Goal: Task Accomplishment & Management: Use online tool/utility

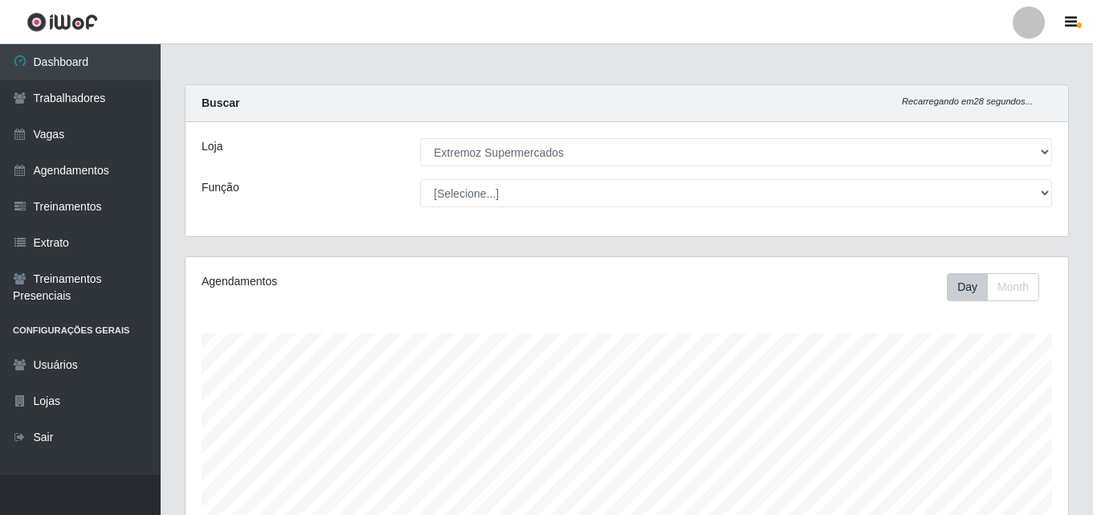
select select "519"
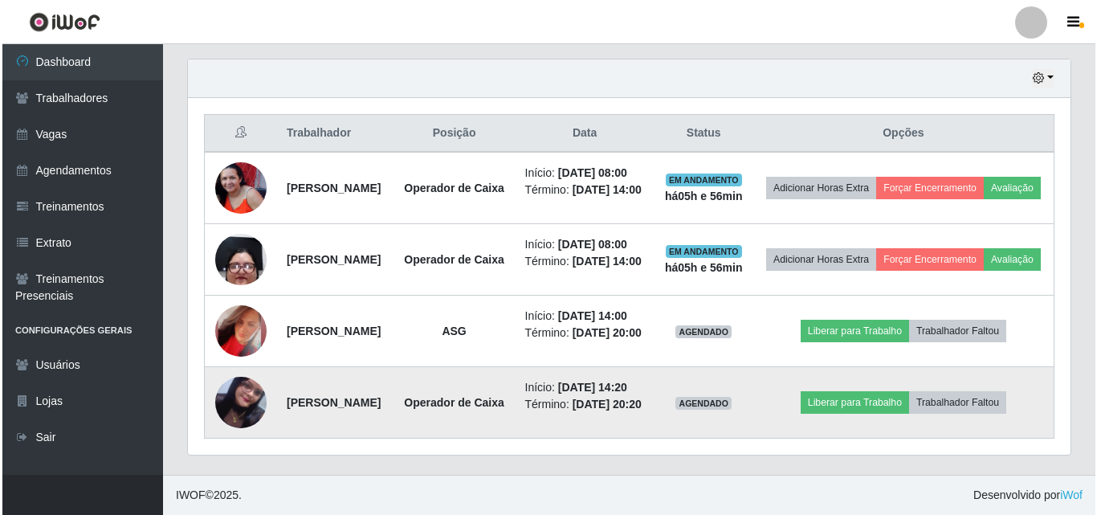
scroll to position [333, 883]
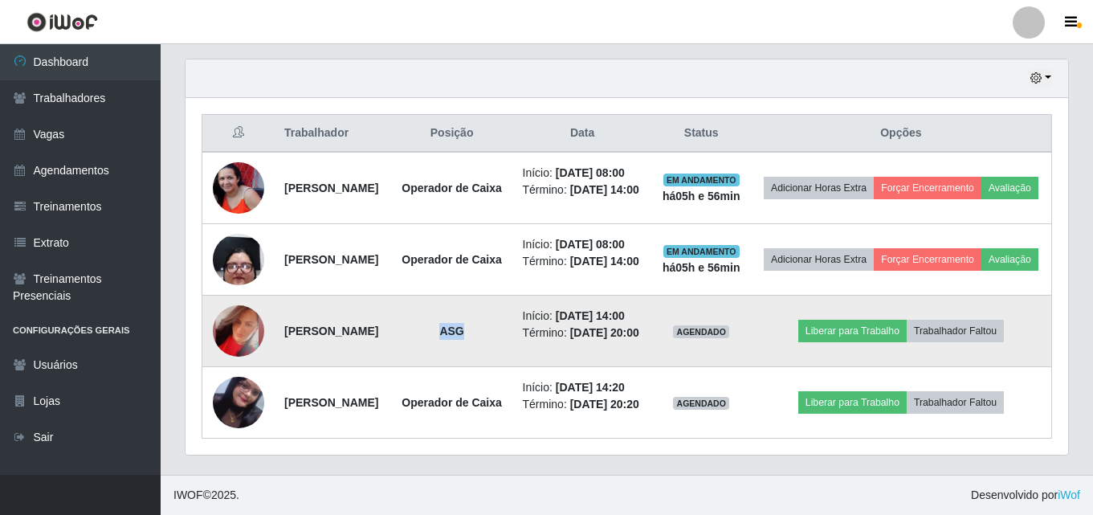
drag, startPoint x: 529, startPoint y: 284, endPoint x: 575, endPoint y: 284, distance: 46.6
click at [513, 296] on td "ASG" at bounding box center [452, 331] width 122 height 71
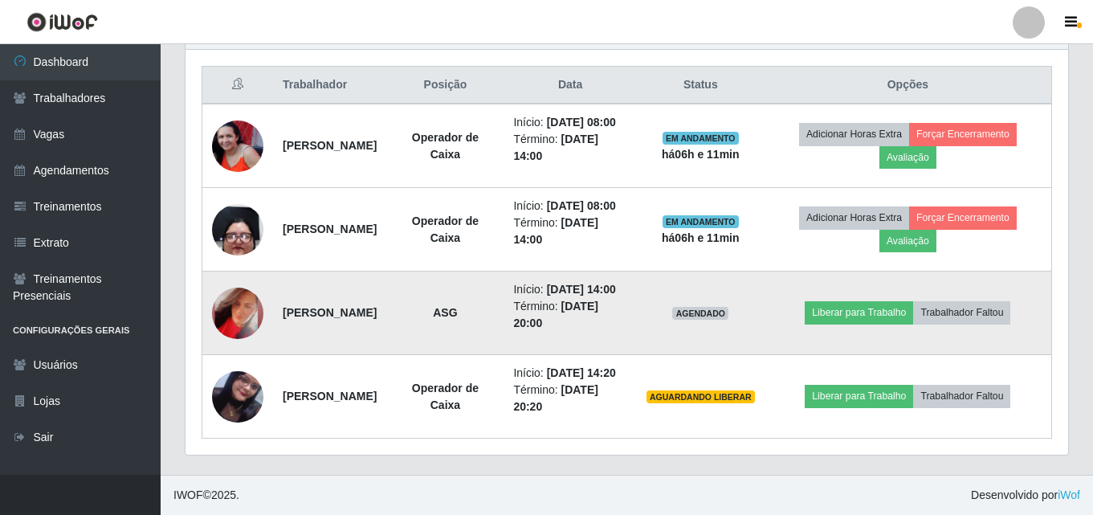
click at [386, 295] on td "[PERSON_NAME]" at bounding box center [329, 314] width 113 height 84
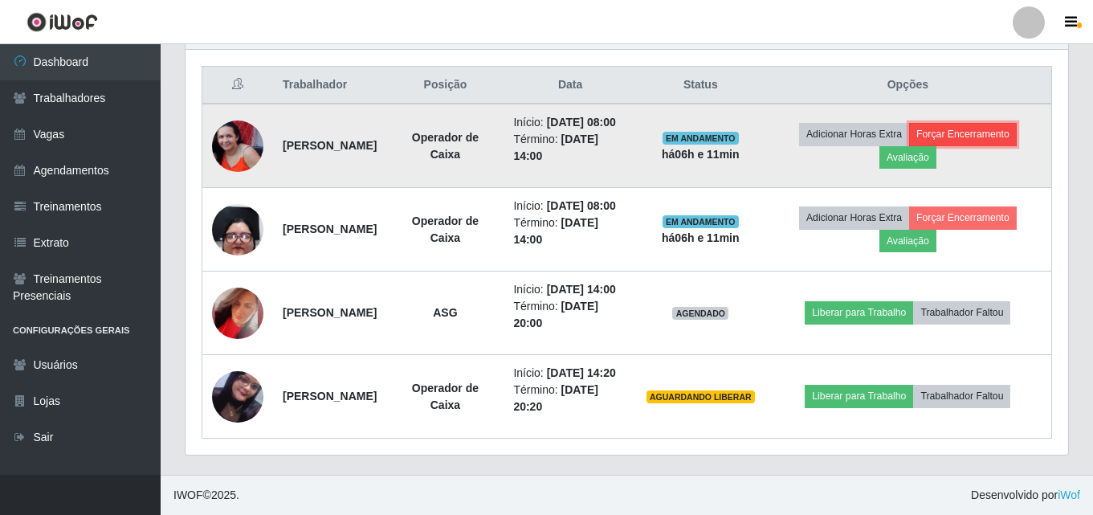
click at [914, 123] on button "Forçar Encerramento" at bounding box center [963, 134] width 108 height 22
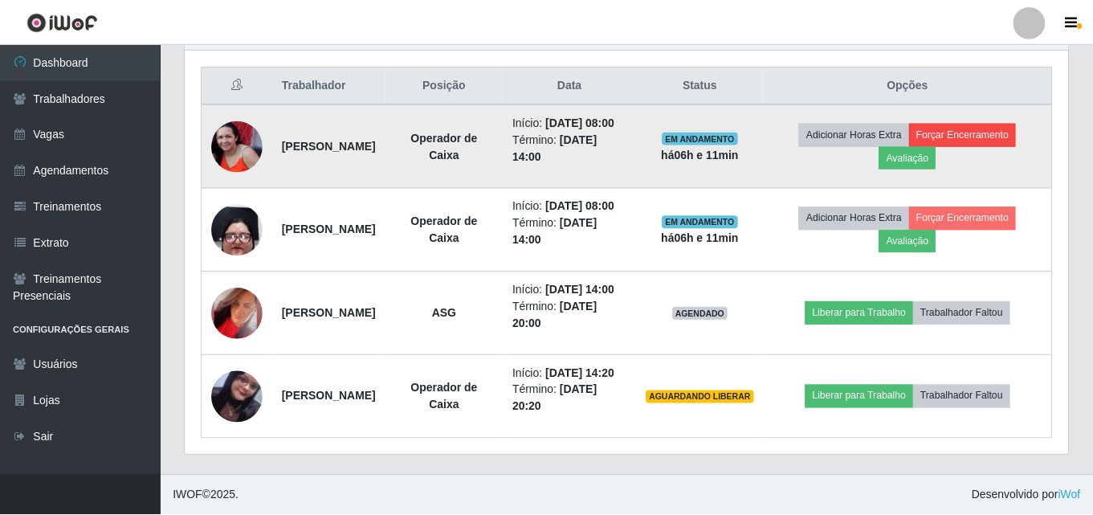
scroll to position [333, 875]
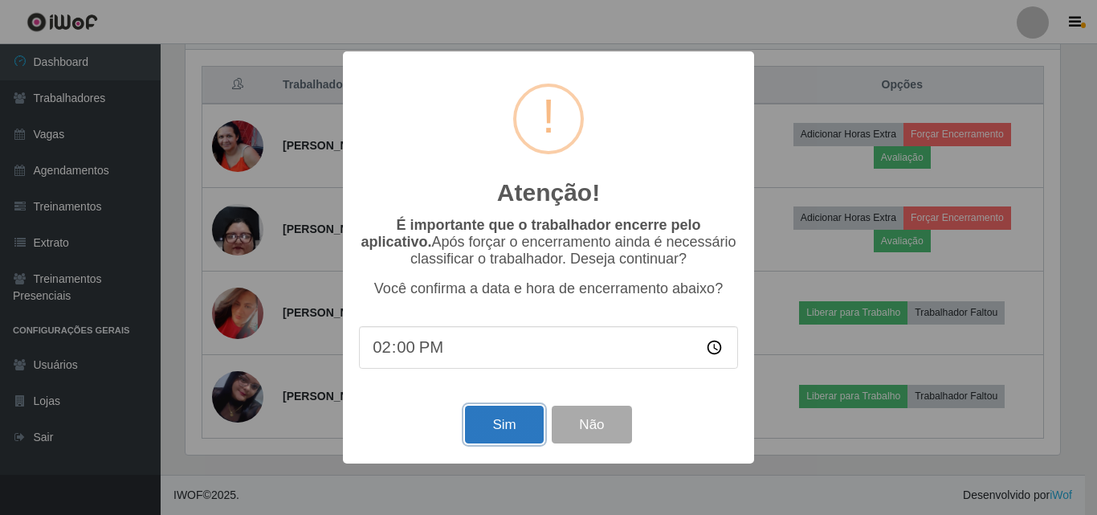
click at [504, 429] on button "Sim" at bounding box center [504, 425] width 78 height 38
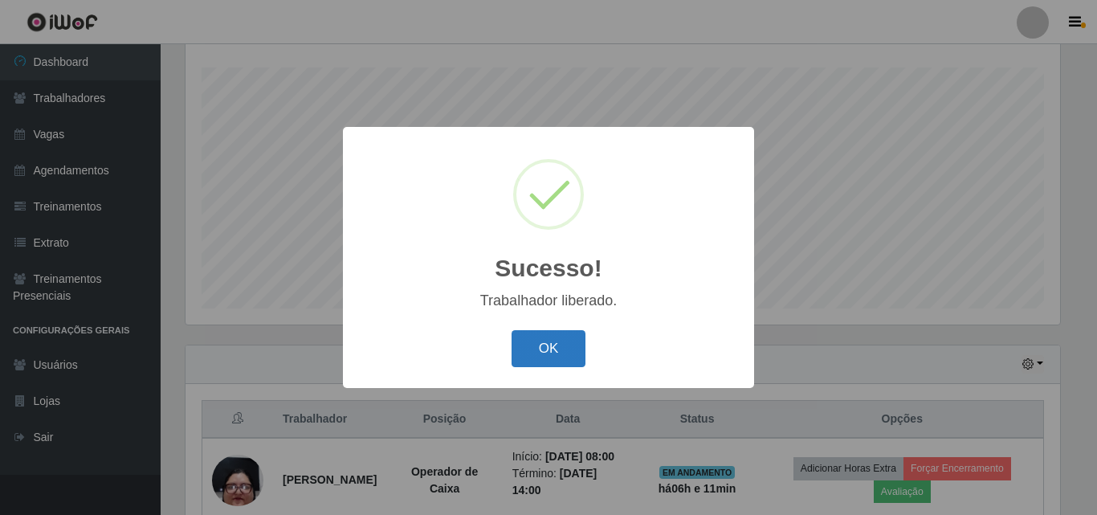
click at [527, 355] on button "OK" at bounding box center [549, 349] width 75 height 38
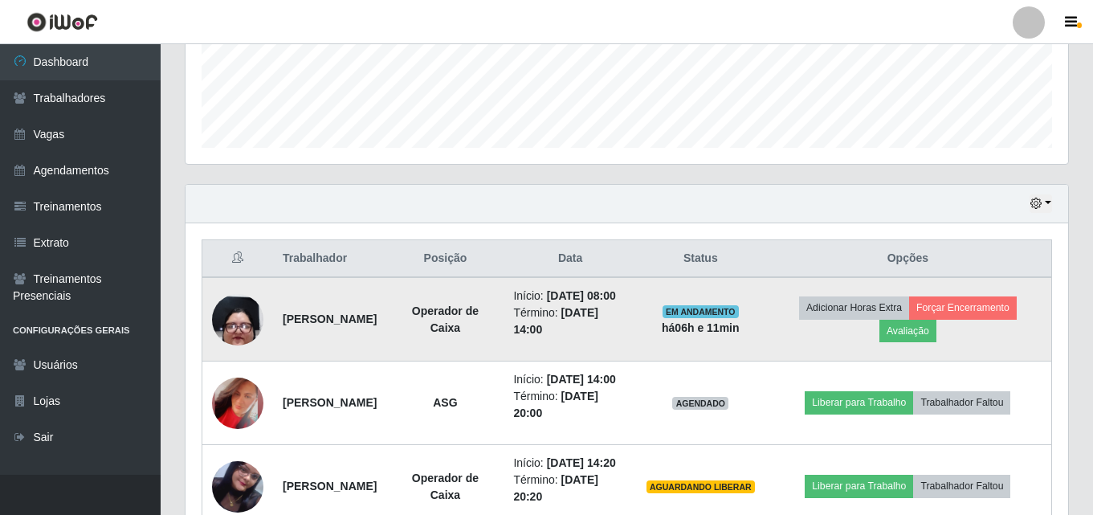
scroll to position [507, 0]
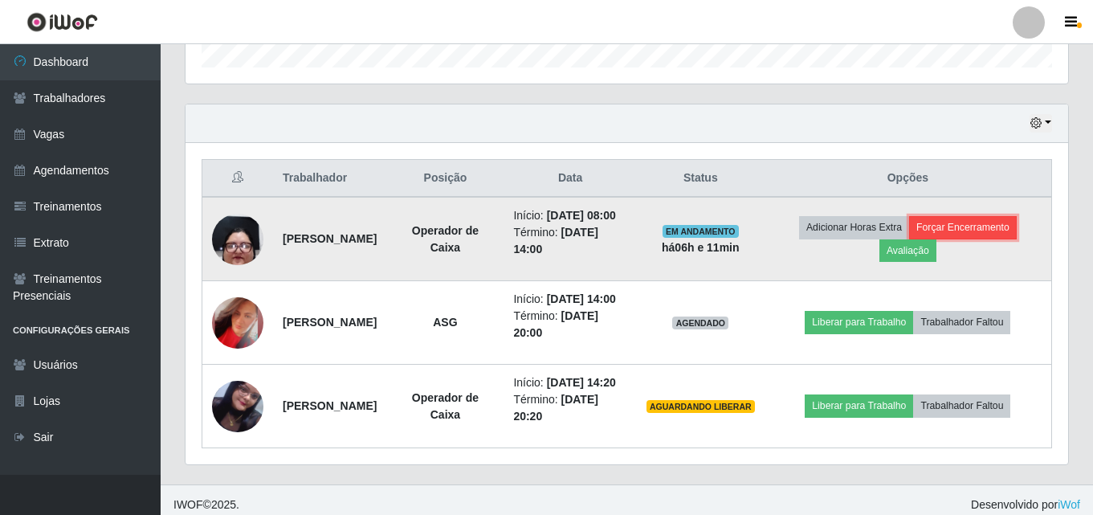
click at [909, 239] on button "Forçar Encerramento" at bounding box center [963, 227] width 108 height 22
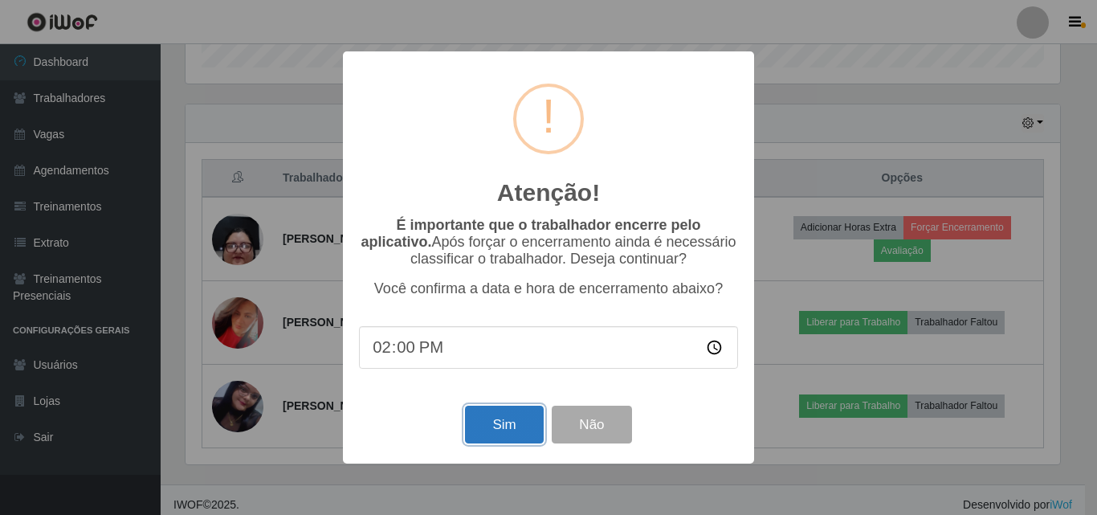
click at [513, 431] on button "Sim" at bounding box center [504, 425] width 78 height 38
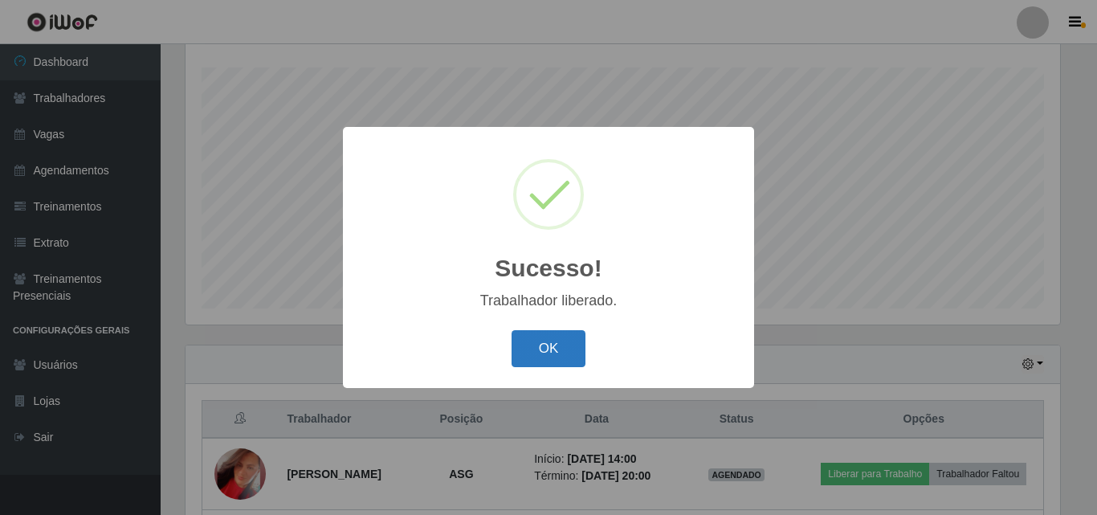
click at [555, 358] on button "OK" at bounding box center [549, 349] width 75 height 38
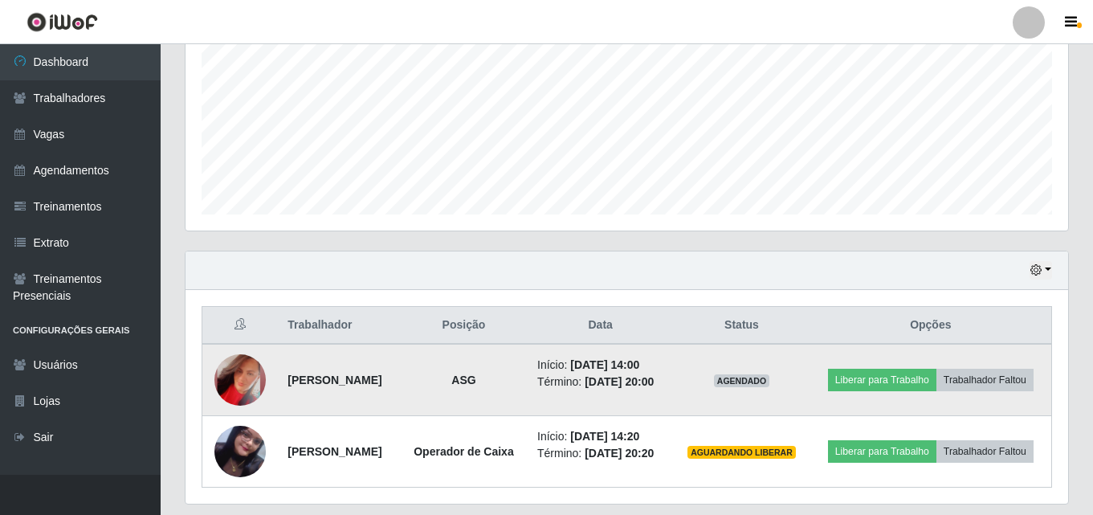
scroll to position [467, 0]
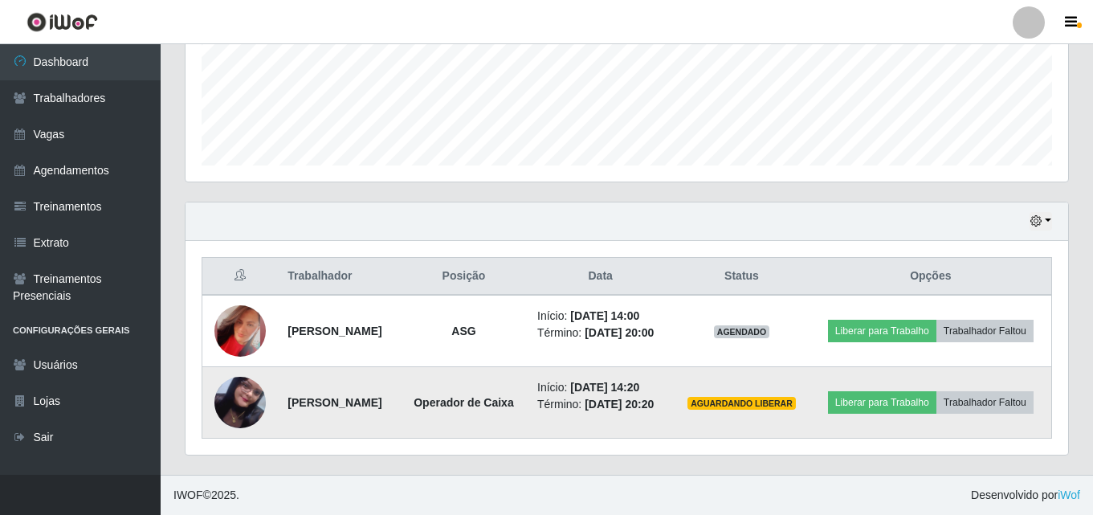
click at [231, 380] on img at bounding box center [239, 403] width 51 height 92
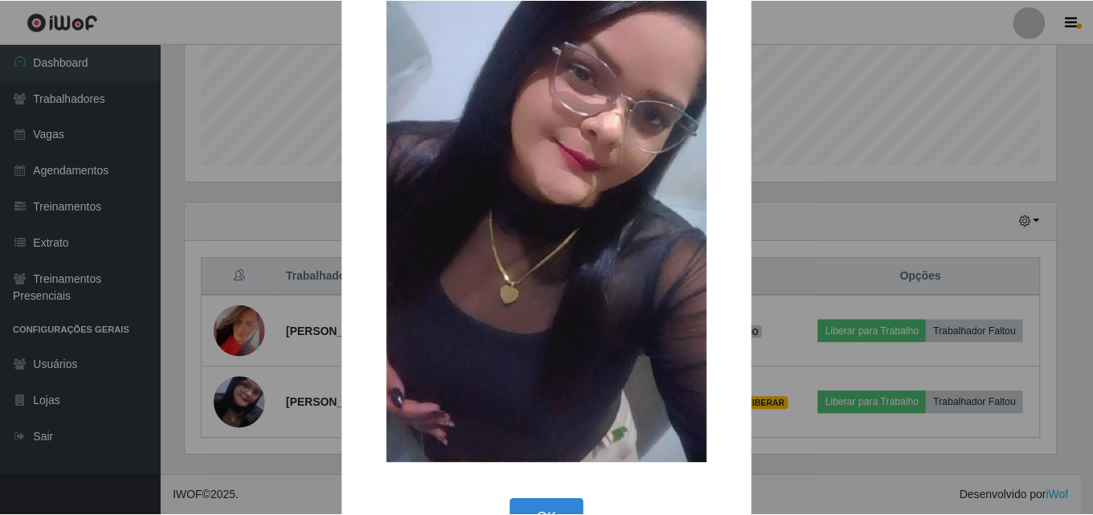
scroll to position [161, 0]
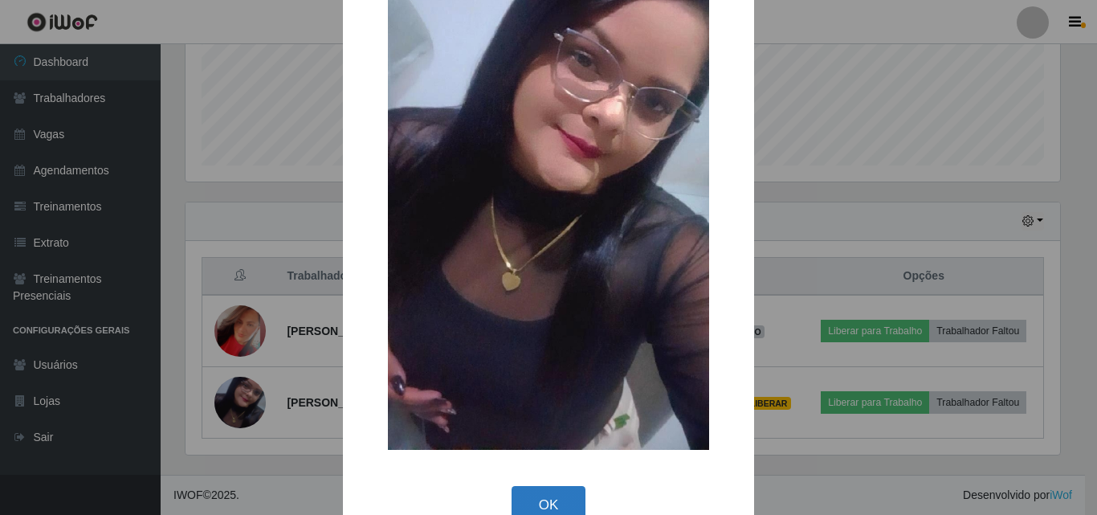
click at [560, 502] on button "OK" at bounding box center [549, 505] width 75 height 38
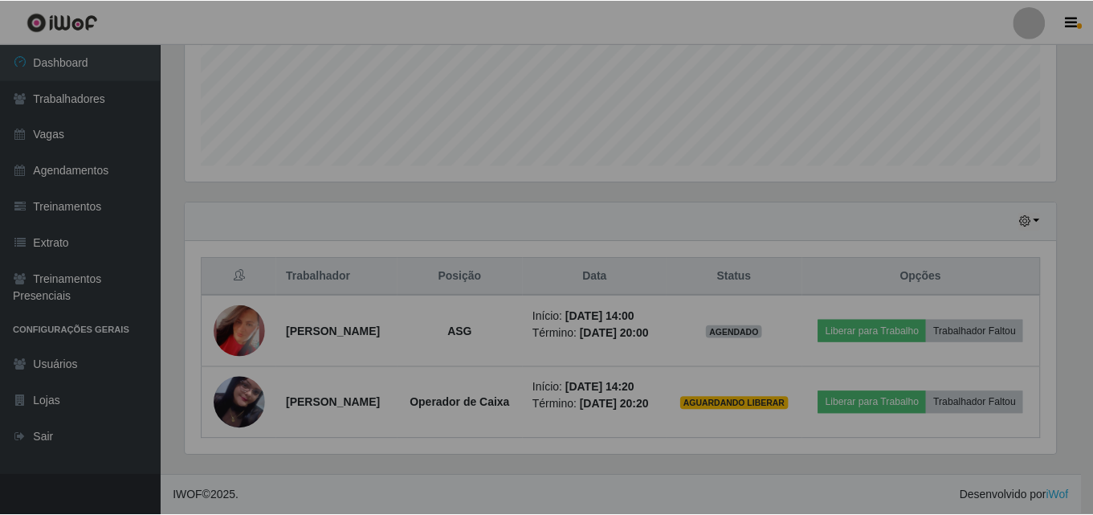
scroll to position [333, 883]
